Goal: Task Accomplishment & Management: Complete application form

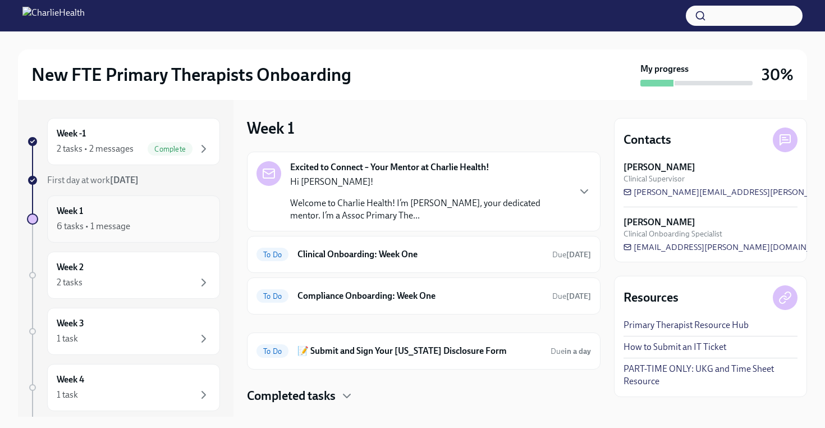
click at [158, 213] on div "Week 1 6 tasks • 1 message" at bounding box center [134, 219] width 154 height 28
click at [172, 232] on div "6 tasks • 1 message" at bounding box center [134, 225] width 154 height 13
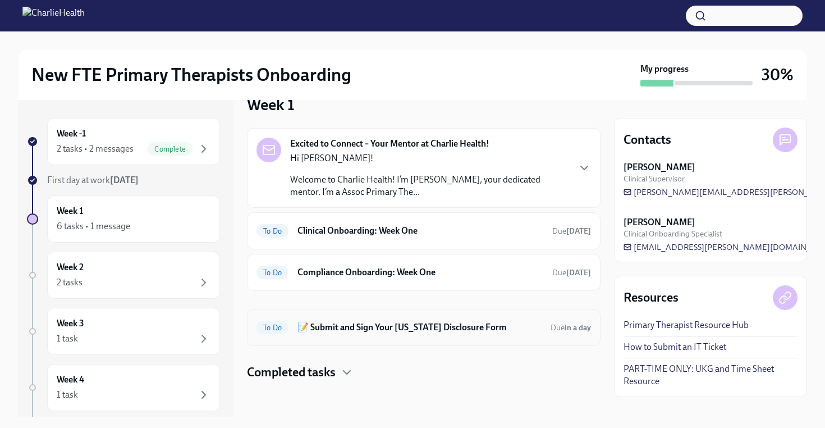
click at [429, 329] on h6 "📝 Submit and Sign Your [US_STATE] Disclosure Form" at bounding box center [419, 327] width 244 height 12
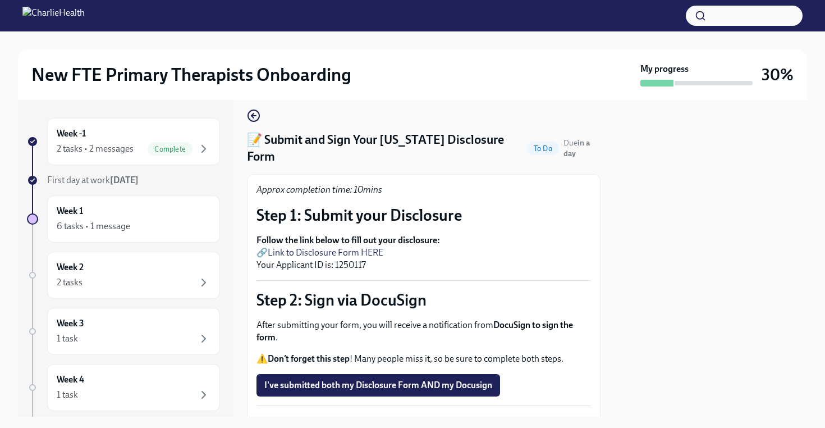
scroll to position [7, 0]
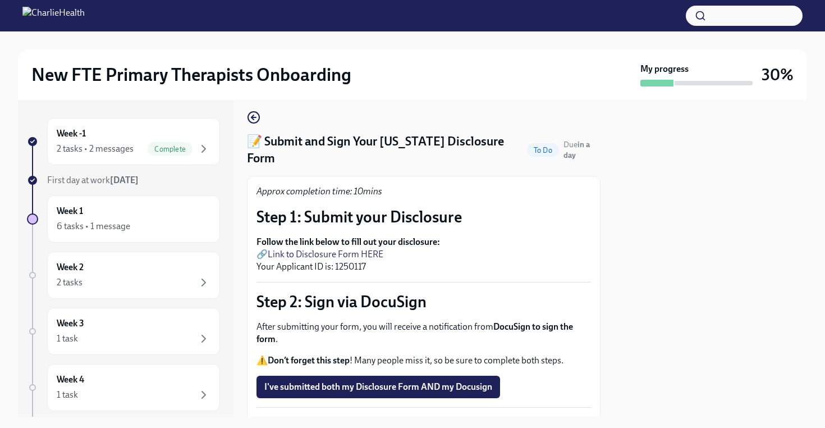
click at [375, 249] on link "Link to Disclosure Form HERE" at bounding box center [326, 254] width 116 height 11
drag, startPoint x: 365, startPoint y: 248, endPoint x: 335, endPoint y: 250, distance: 29.8
click at [335, 250] on p "Follow the link below to fill out your disclosure: 🔗 Link to Disclosure Form HE…" at bounding box center [423, 254] width 334 height 37
copy p "1250117"
click at [443, 217] on div "Approx completion time: 10mins Step 1: Submit your Disclosure Follow the link b…" at bounding box center [423, 300] width 334 height 231
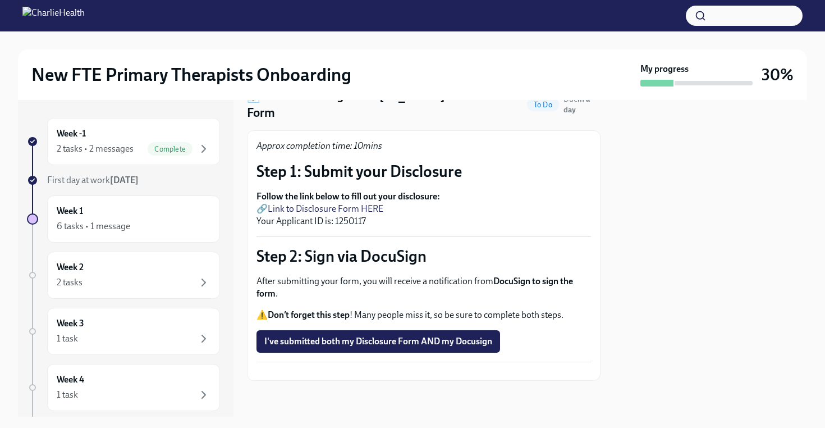
scroll to position [0, 0]
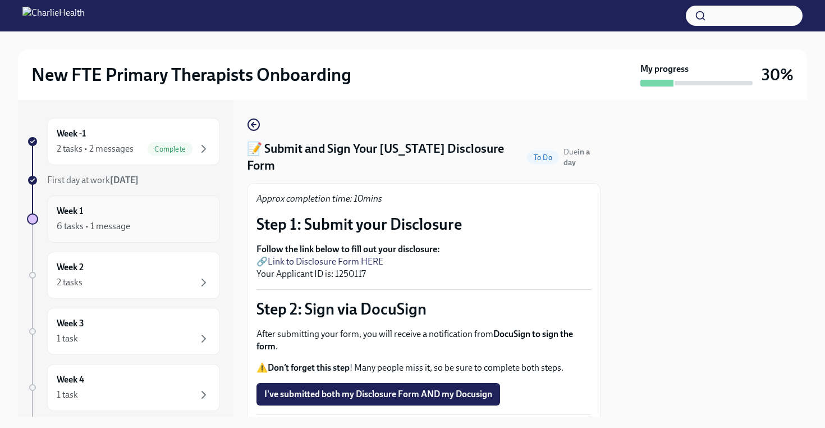
click at [151, 219] on div "6 tasks • 1 message" at bounding box center [134, 225] width 154 height 13
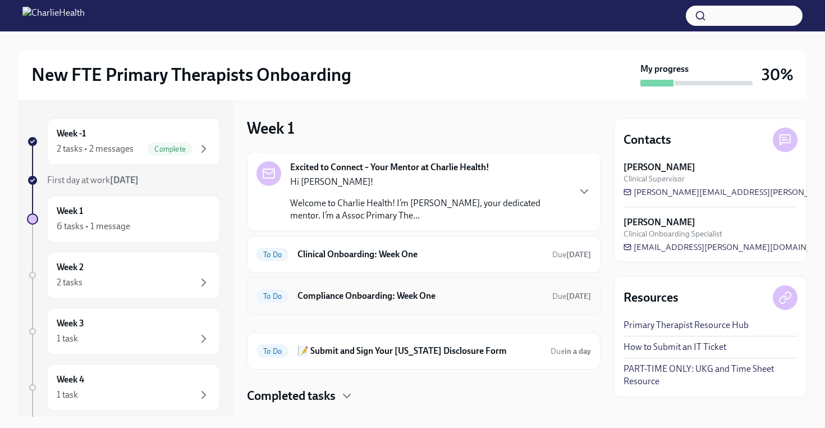
click at [392, 297] on h6 "Compliance Onboarding: Week One" at bounding box center [420, 296] width 246 height 12
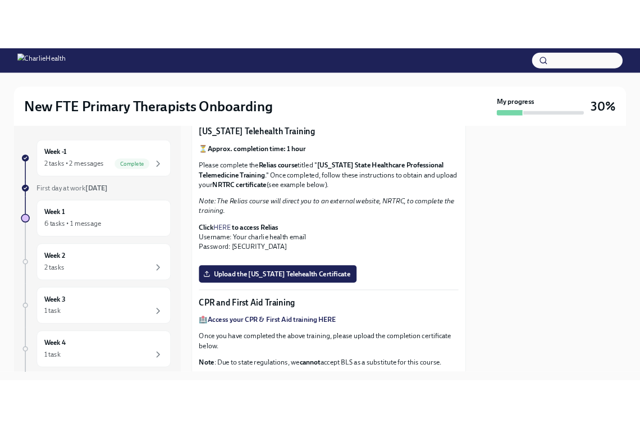
scroll to position [189, 0]
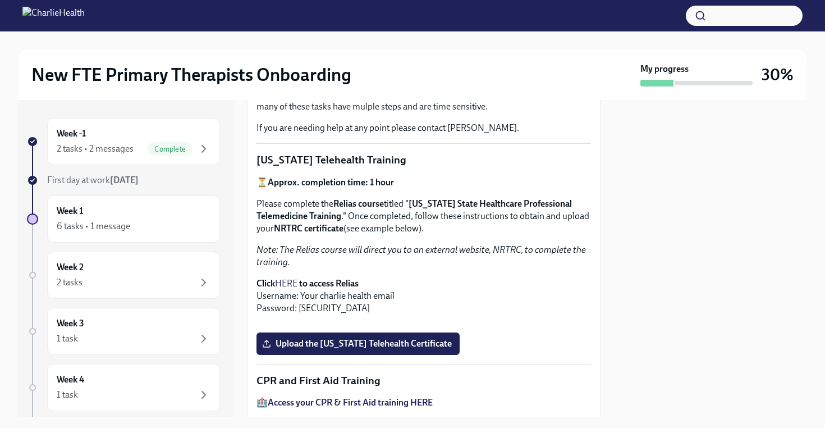
click at [348, 283] on strong "to access Relias" at bounding box center [328, 283] width 59 height 11
click at [291, 281] on link "HERE" at bounding box center [286, 283] width 22 height 11
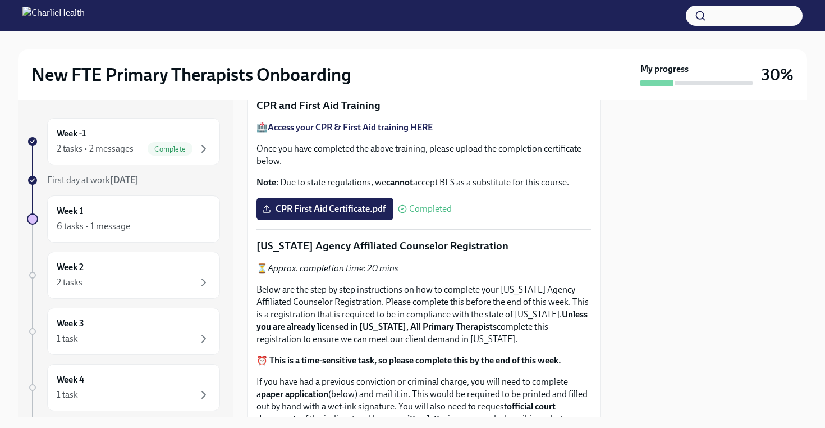
scroll to position [473, 0]
